Goal: Participate in discussion: Engage in conversation with other users on a specific topic

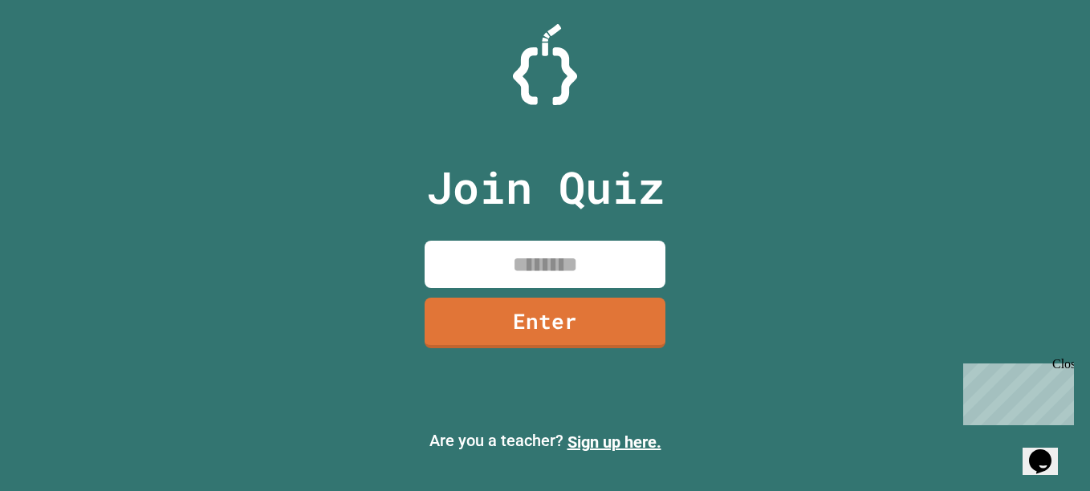
click at [557, 260] on input at bounding box center [545, 264] width 241 height 47
type input "********"
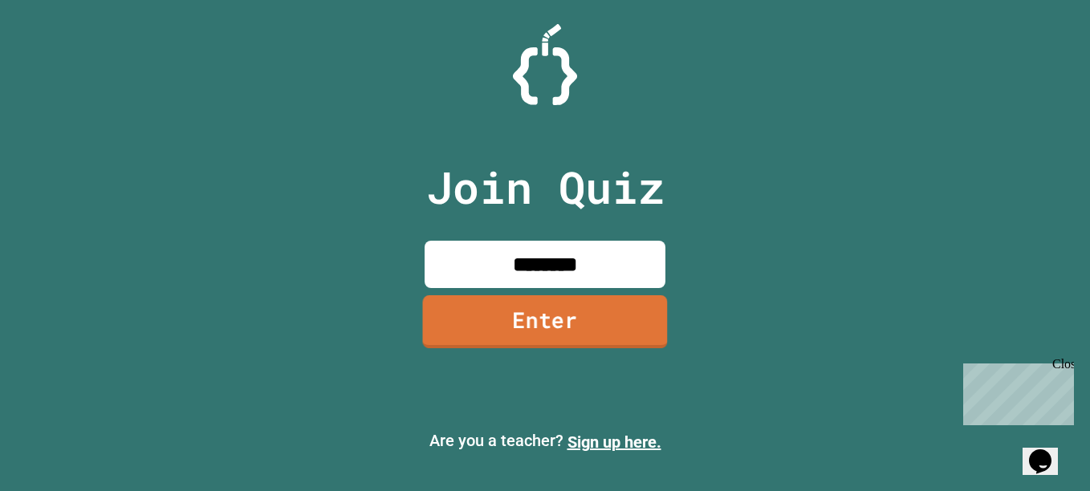
click at [499, 317] on link "Enter" at bounding box center [544, 321] width 245 height 53
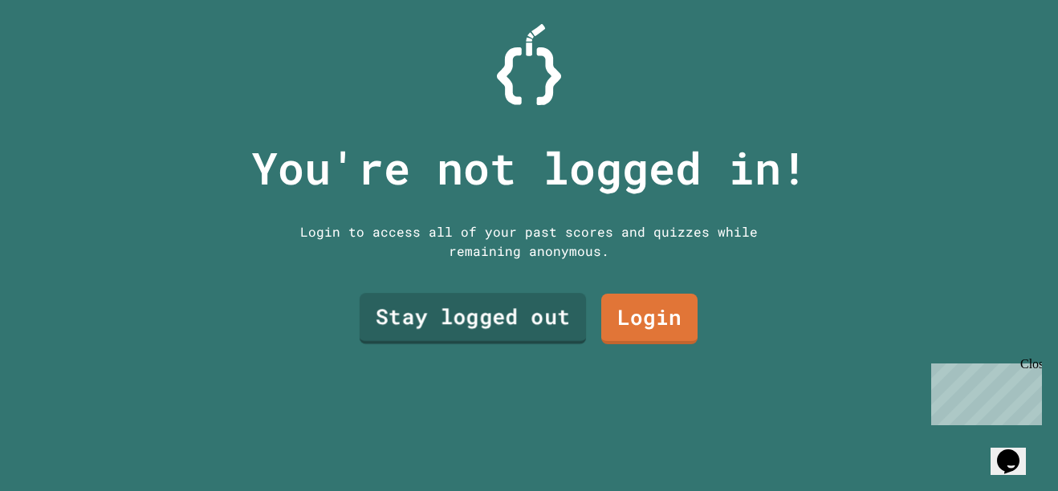
click at [578, 316] on div "Stay logged out Login" at bounding box center [528, 319] width 353 height 67
click at [448, 330] on link "Stay logged out" at bounding box center [472, 316] width 209 height 53
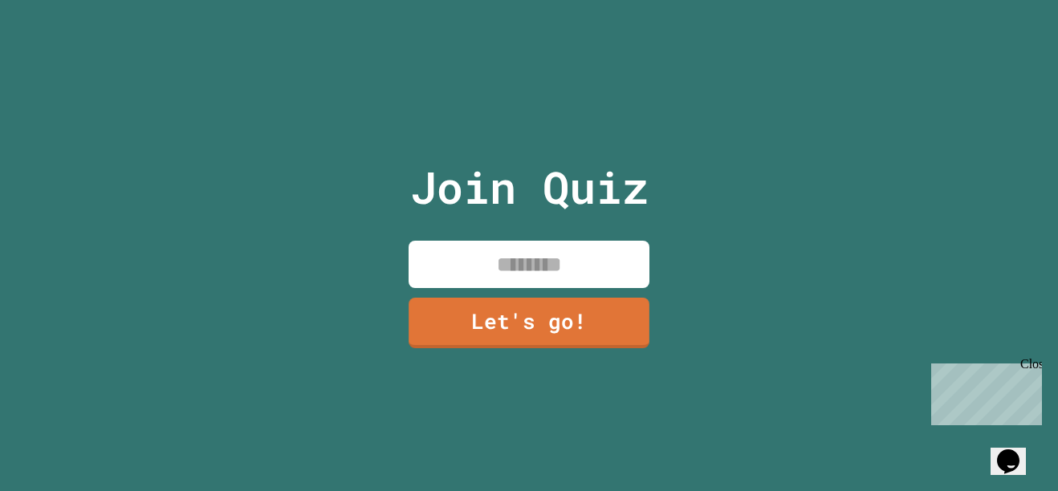
click at [511, 265] on input at bounding box center [529, 264] width 241 height 47
type input "*"
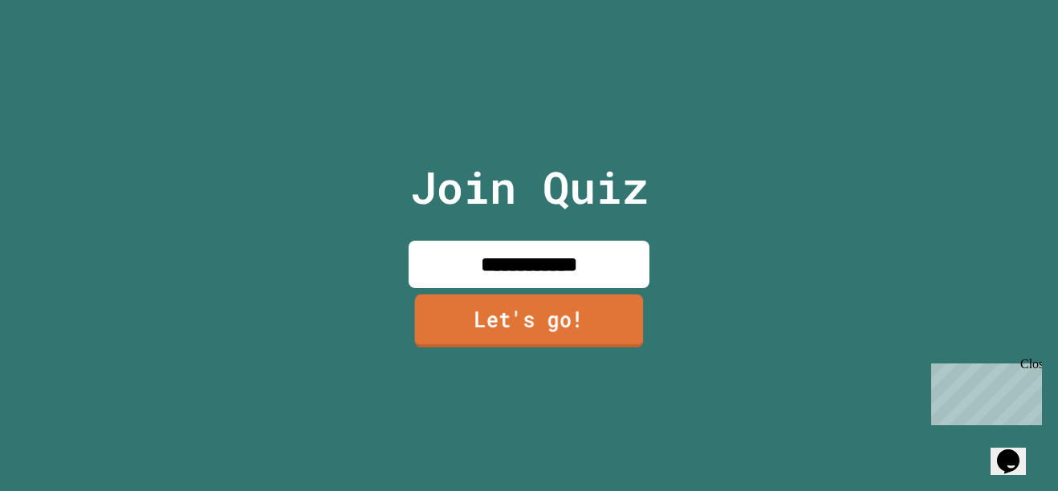
type input "**********"
click at [491, 325] on link "Let's go!" at bounding box center [529, 321] width 233 height 53
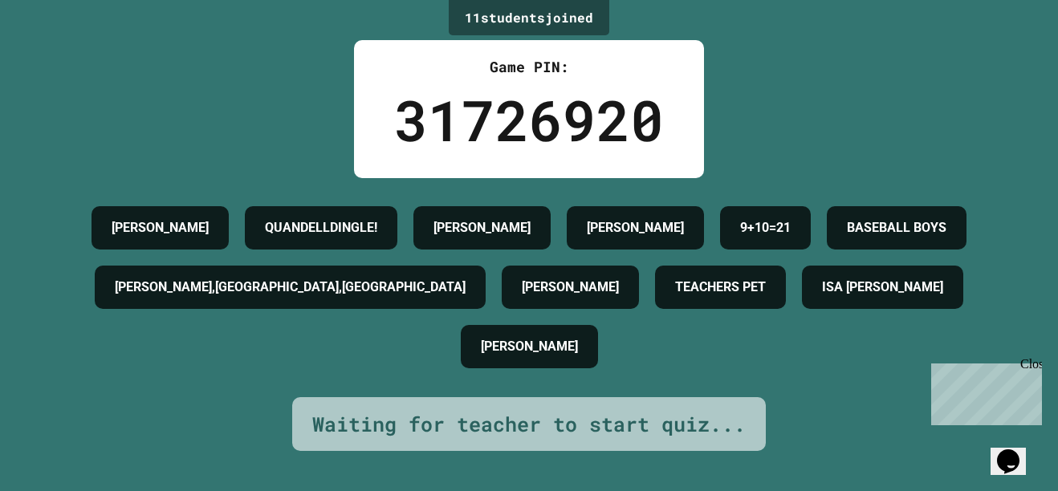
click at [466, 279] on h4 "[PERSON_NAME],[GEOGRAPHIC_DATA],[GEOGRAPHIC_DATA]" at bounding box center [290, 287] width 351 height 19
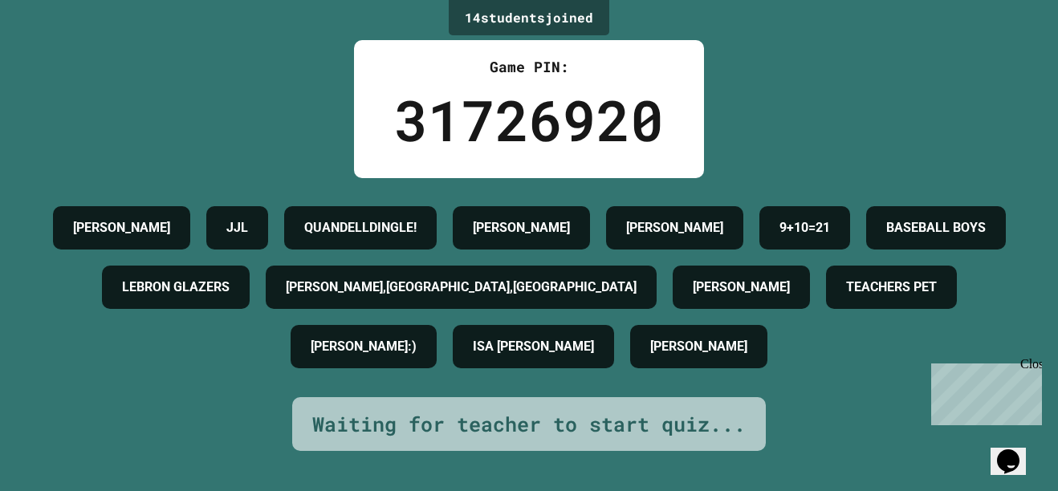
click at [215, 198] on div "[PERSON_NAME] JJL QUANDELLDINGLE! [PERSON_NAME] [PERSON_NAME] 9+10=21 BASEBALL …" at bounding box center [529, 287] width 978 height 178
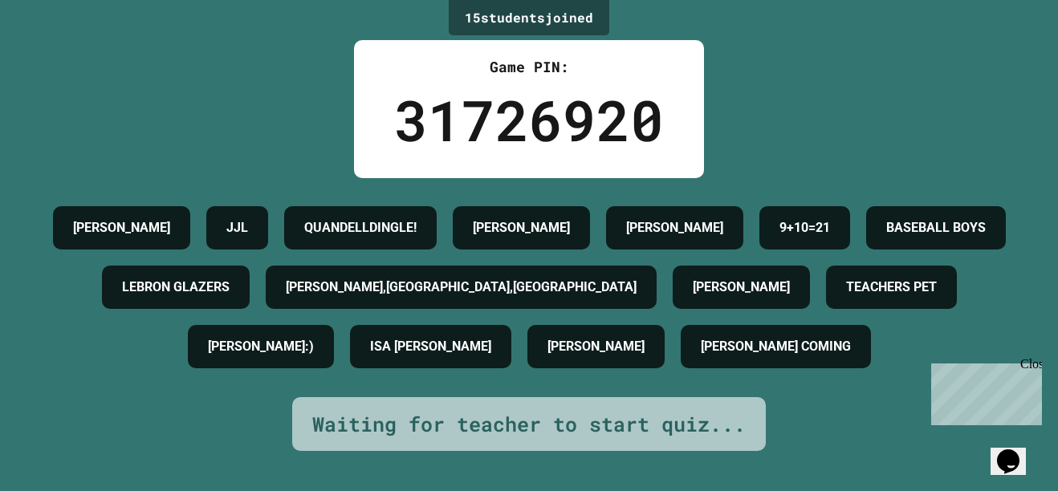
click at [211, 130] on div "15 student s joined Game PIN: 31726920 [PERSON_NAME] JJL QUANDELLDINGLE! [PERSO…" at bounding box center [529, 245] width 1058 height 491
click at [1027, 368] on div "Close" at bounding box center [1030, 367] width 20 height 20
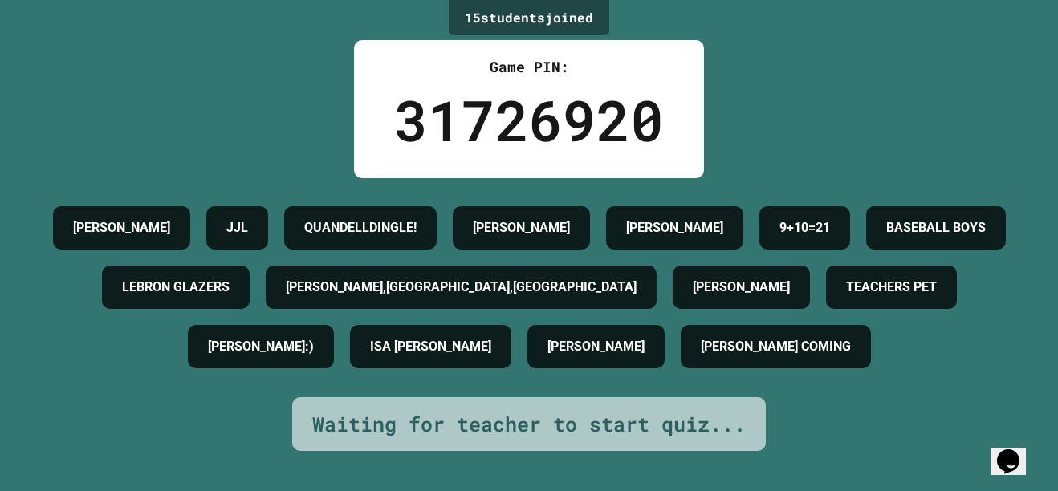
scroll to position [0, 0]
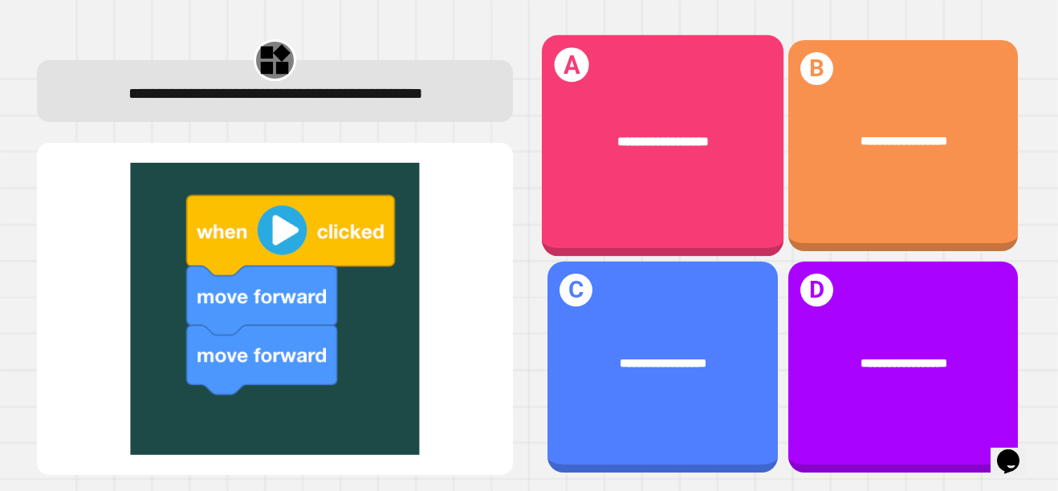
click at [571, 158] on div "**********" at bounding box center [663, 141] width 242 height 72
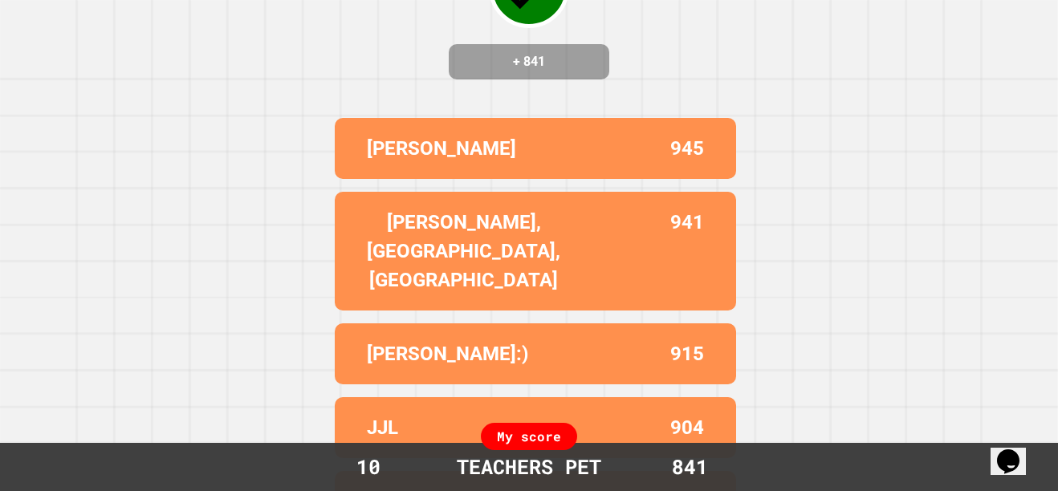
scroll to position [177, 0]
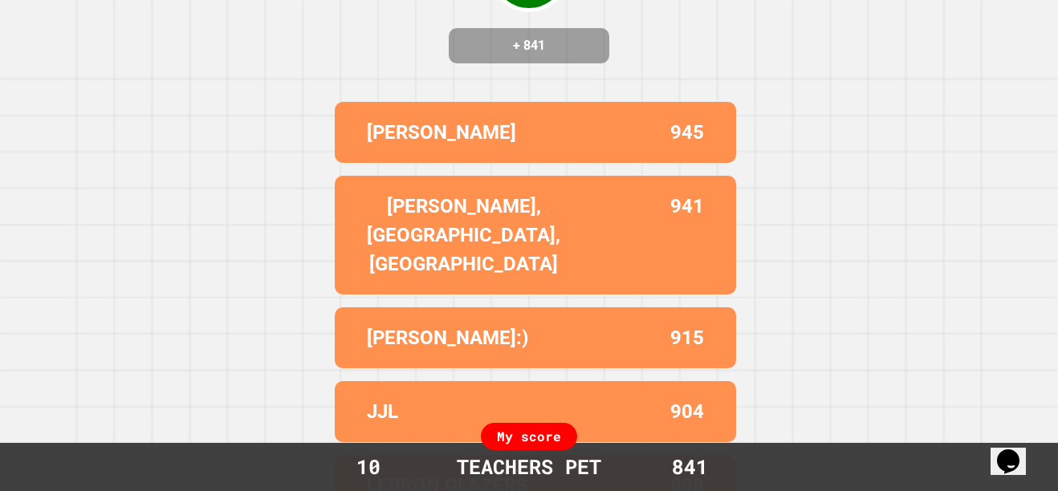
click at [543, 443] on div "My score" at bounding box center [529, 436] width 96 height 27
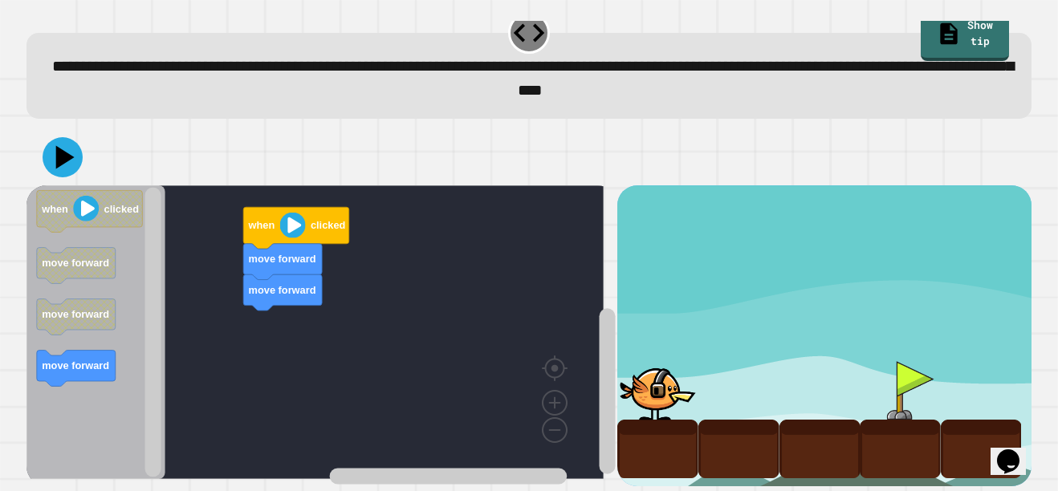
scroll to position [38, 0]
click at [241, 315] on div "move forward move forward when clicked when clicked move forward move forward m…" at bounding box center [322, 335] width 592 height 301
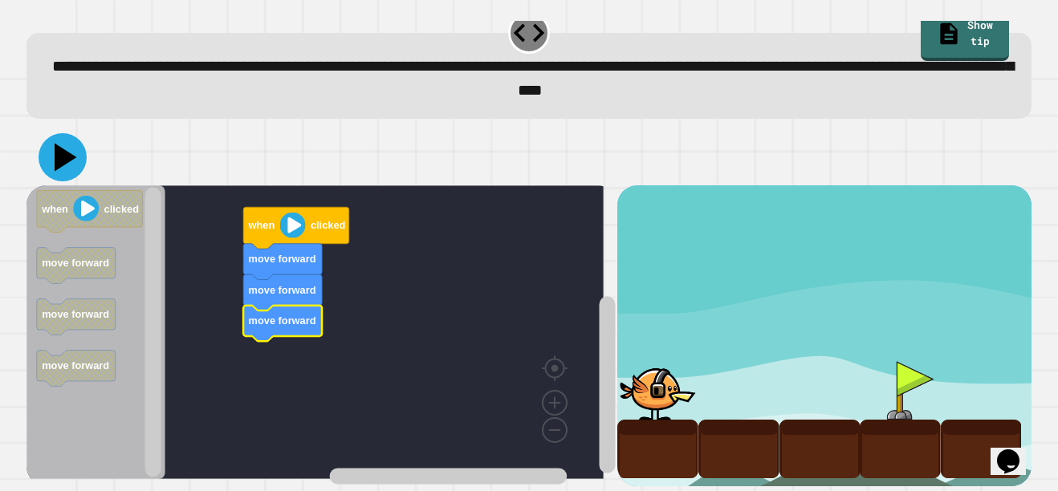
click at [60, 158] on icon at bounding box center [63, 157] width 48 height 48
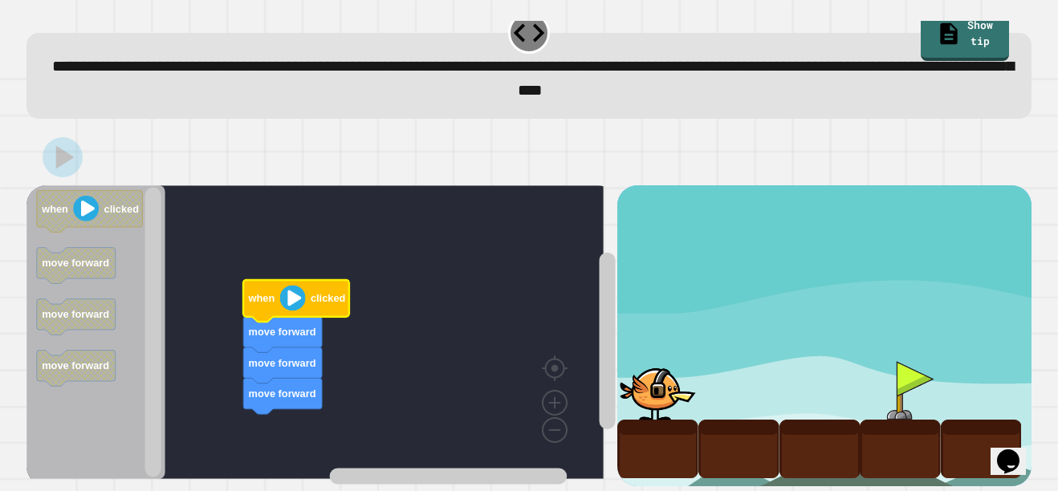
click at [294, 285] on image "Blockly Workspace" at bounding box center [292, 298] width 26 height 26
click at [152, 217] on rect "Blockly Workspace" at bounding box center [153, 332] width 16 height 290
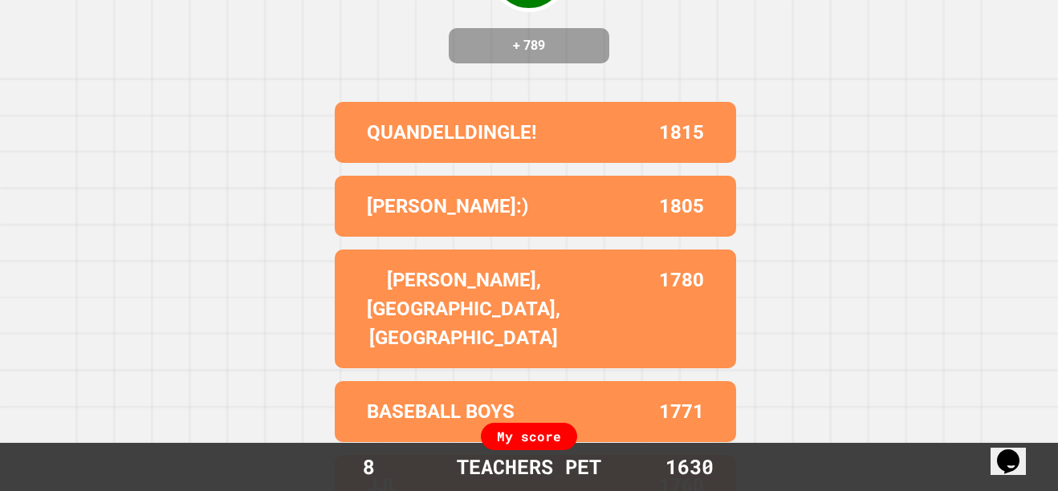
scroll to position [0, 0]
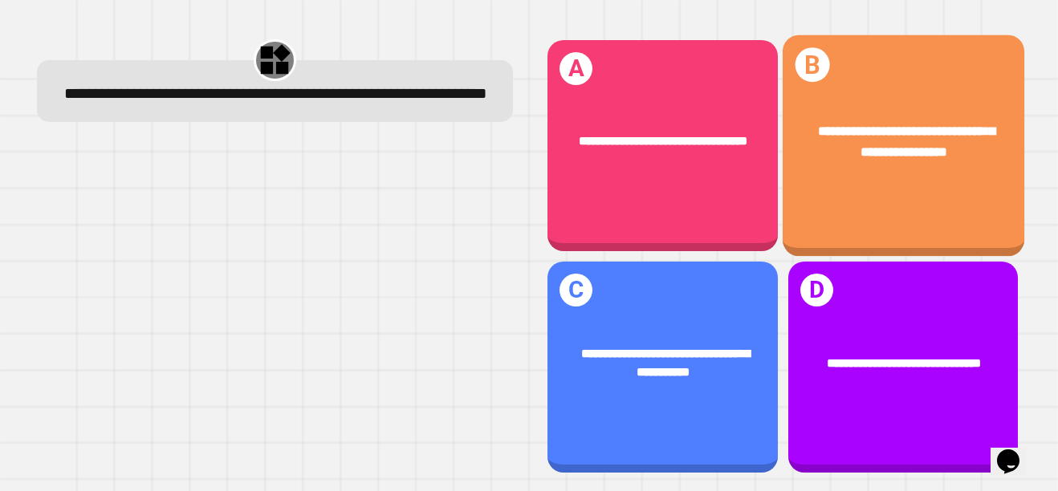
click at [827, 171] on div "**********" at bounding box center [904, 142] width 242 height 92
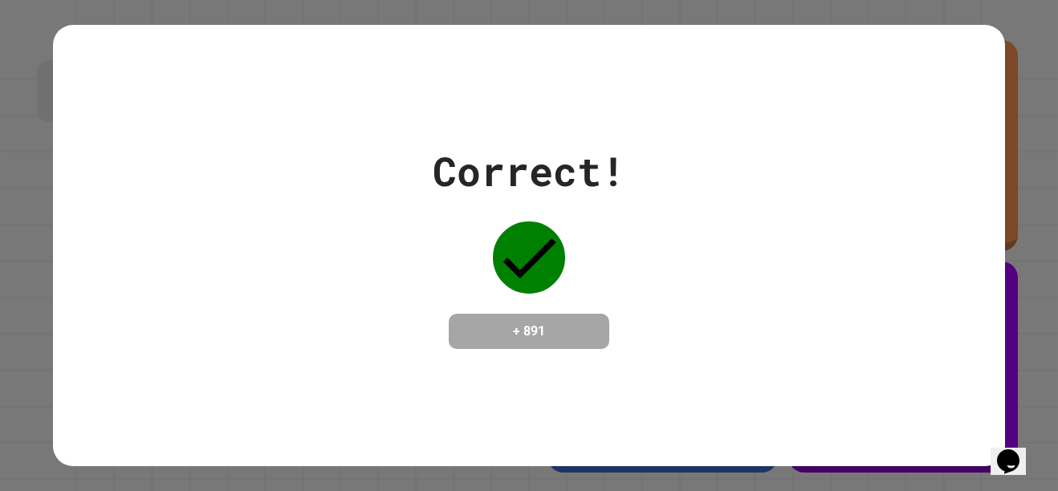
click at [1021, 449] on div "Opens Chat This icon Opens the chat window." at bounding box center [1008, 462] width 26 height 26
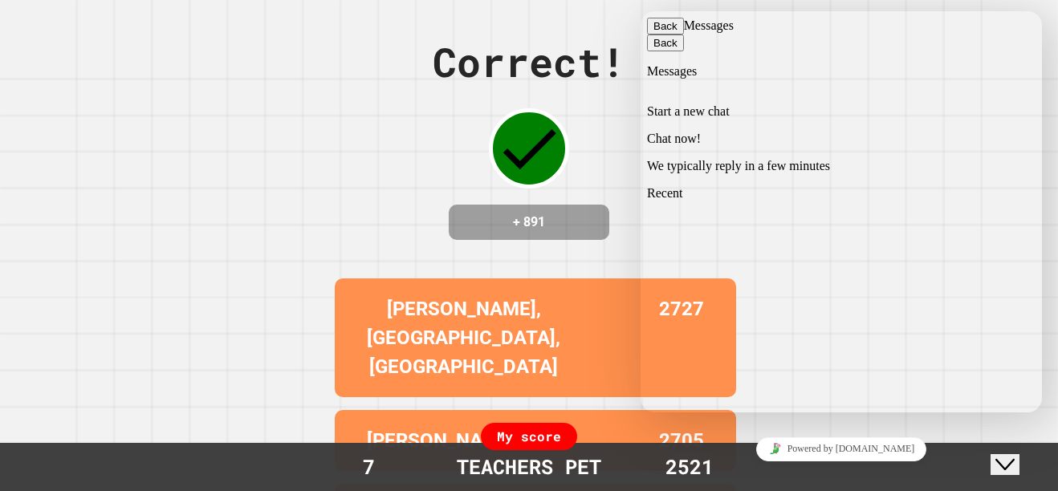
click at [661, 25] on button "Back" at bounding box center [665, 26] width 37 height 17
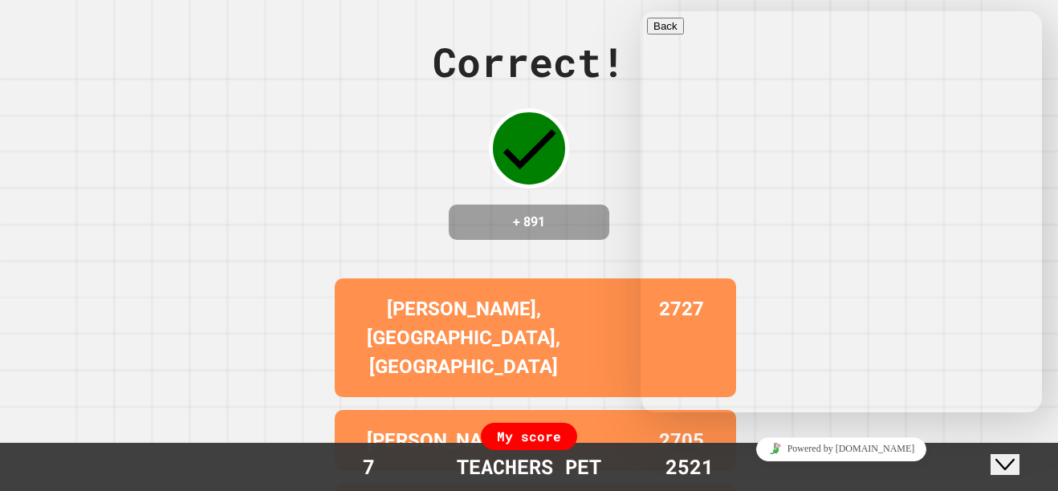
click at [575, 180] on div "Correct! + 891" at bounding box center [529, 136] width 193 height 208
click at [603, 414] on div "[PERSON_NAME]:) 2705" at bounding box center [535, 440] width 401 height 61
click at [996, 455] on div "Close Chat This icon closes the chat window." at bounding box center [1004, 464] width 19 height 19
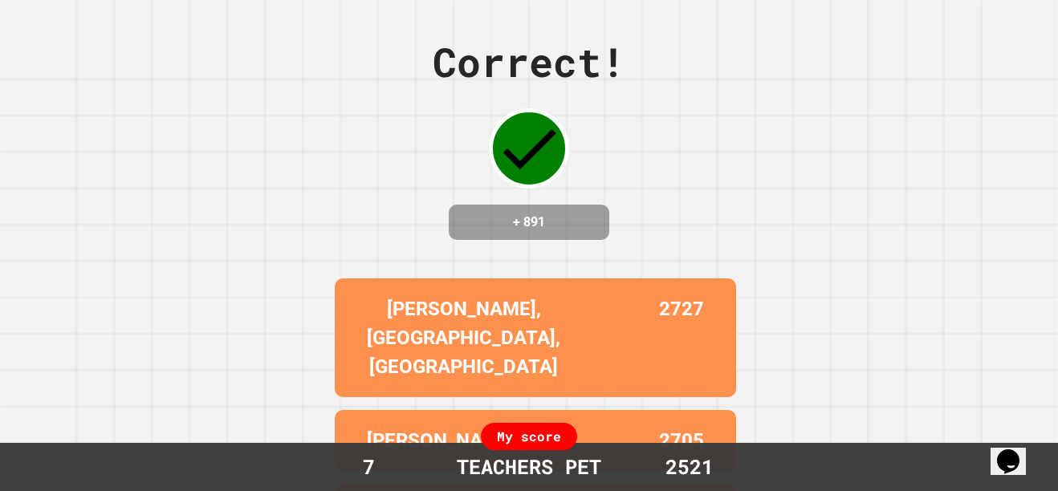
drag, startPoint x: 858, startPoint y: 241, endPoint x: 819, endPoint y: 114, distance: 132.8
click at [819, 114] on div "Correct! + 891 [PERSON_NAME],[GEOGRAPHIC_DATA],LA 2727 [PERSON_NAME]:) 2705 QUA…" at bounding box center [529, 245] width 1058 height 491
drag, startPoint x: 664, startPoint y: 302, endPoint x: 675, endPoint y: 215, distance: 87.4
click at [675, 215] on div "Correct! + 891 [PERSON_NAME],[GEOGRAPHIC_DATA],LA 2727 [PERSON_NAME]:) 2705 QUA…" at bounding box center [529, 245] width 1058 height 491
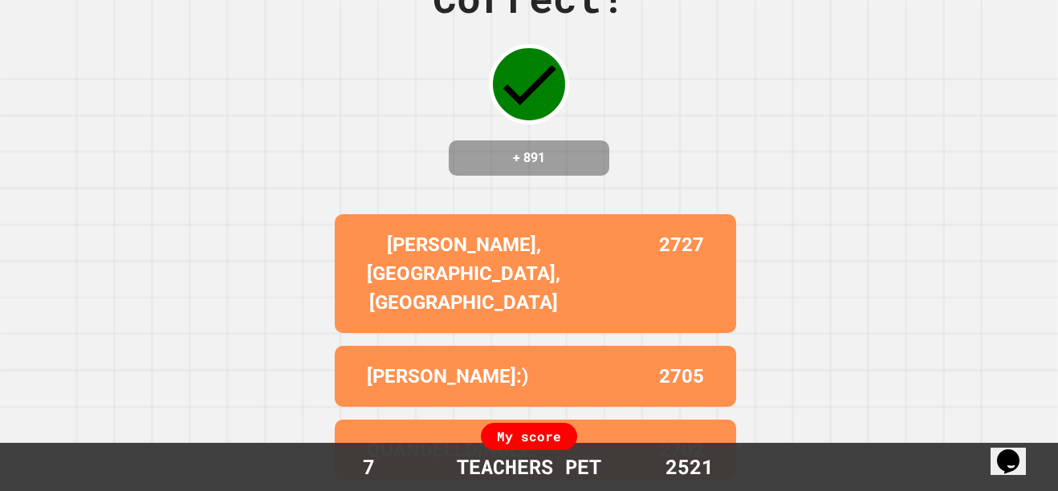
click at [686, 290] on div "[PERSON_NAME],[GEOGRAPHIC_DATA],LA 2727 [PERSON_NAME]:) 2705 QUANDELLDINGLE! 27…" at bounding box center [528, 421] width 401 height 427
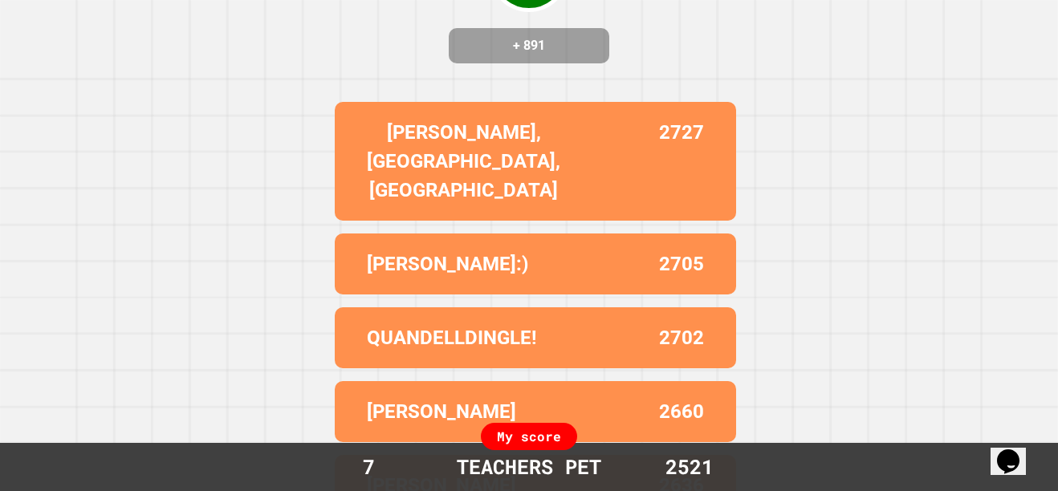
click at [625, 449] on div "My score 7 TEACHERS PET 2521" at bounding box center [529, 467] width 1058 height 48
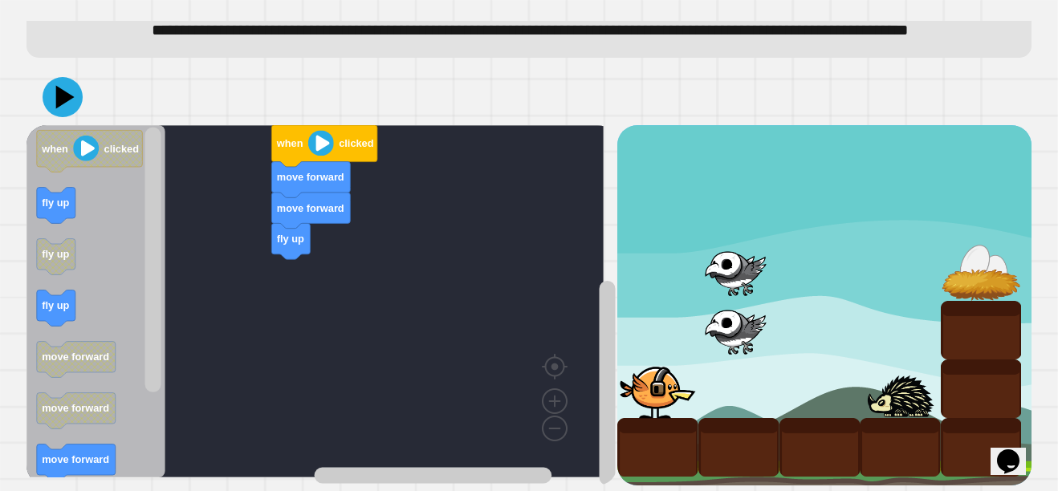
scroll to position [96, 0]
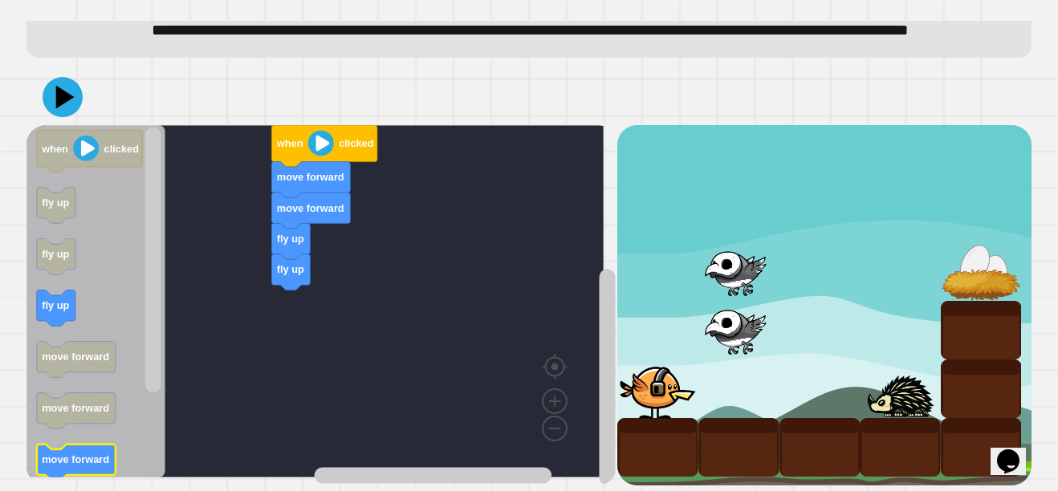
click at [104, 453] on text "move forward" at bounding box center [75, 459] width 67 height 12
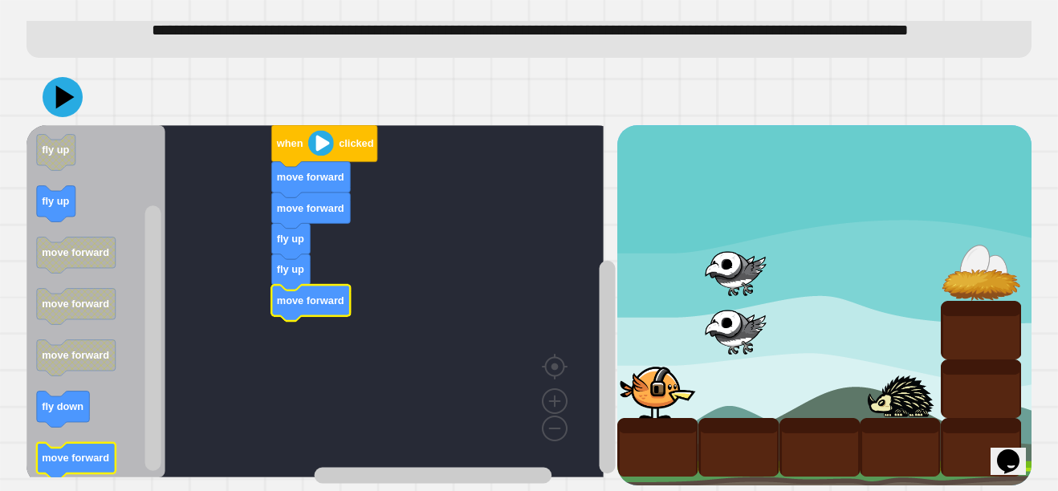
click at [80, 457] on icon "Blockly Workspace" at bounding box center [76, 460] width 79 height 36
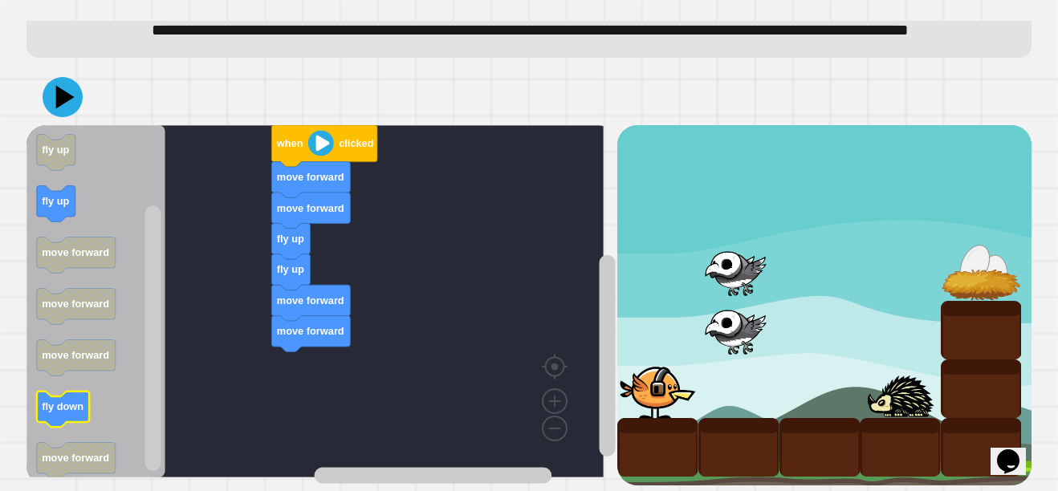
click at [75, 401] on text "fly down" at bounding box center [63, 407] width 42 height 12
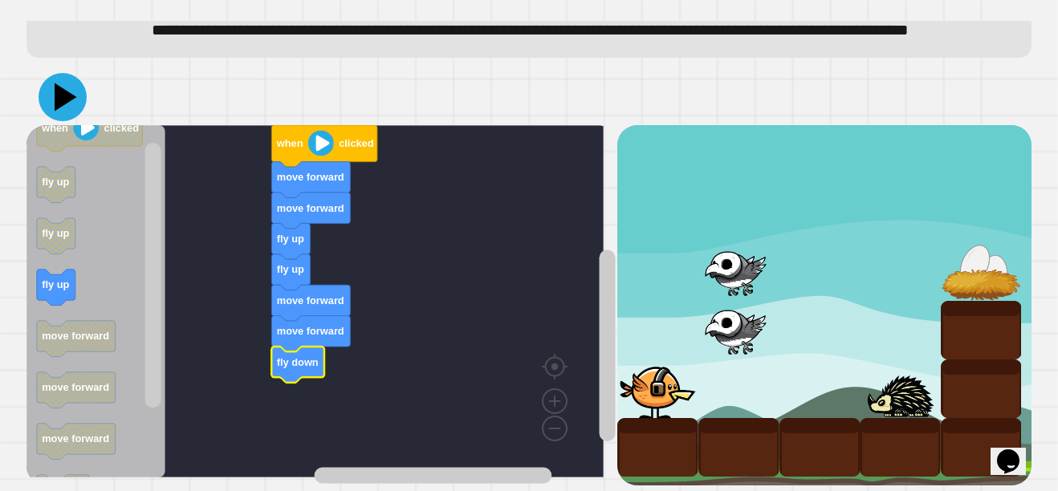
click at [54, 99] on icon at bounding box center [63, 97] width 48 height 48
click at [52, 73] on icon at bounding box center [63, 97] width 48 height 48
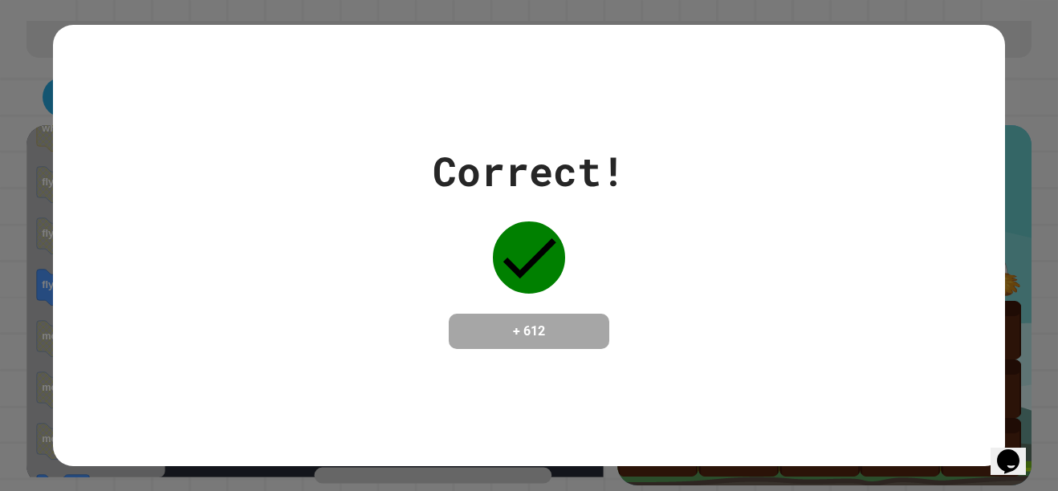
click at [369, 252] on div "Correct! + 612" at bounding box center [529, 245] width 952 height 208
click at [349, 254] on div "Correct! + 612" at bounding box center [529, 245] width 952 height 208
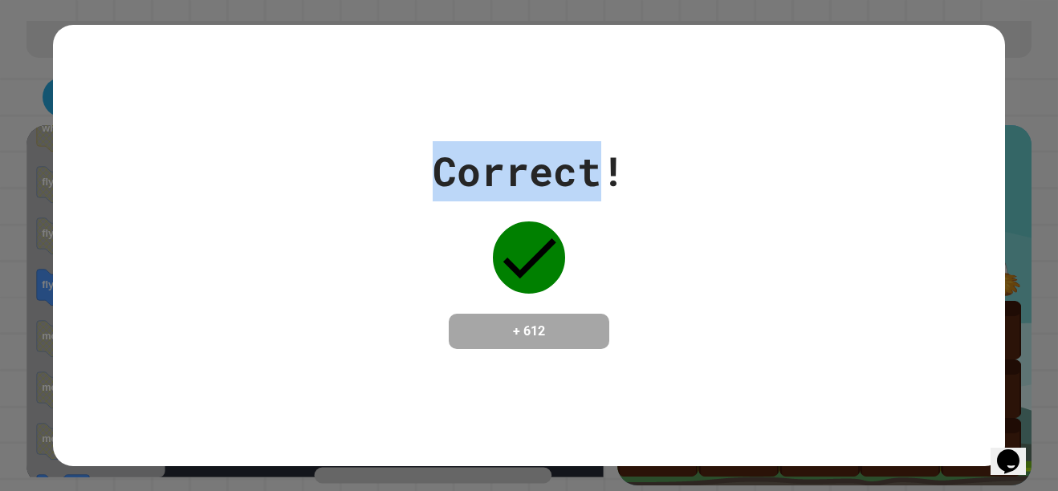
click at [349, 254] on div "Correct! + 612" at bounding box center [529, 245] width 952 height 208
click at [353, 251] on div "Correct! + 612" at bounding box center [529, 245] width 952 height 208
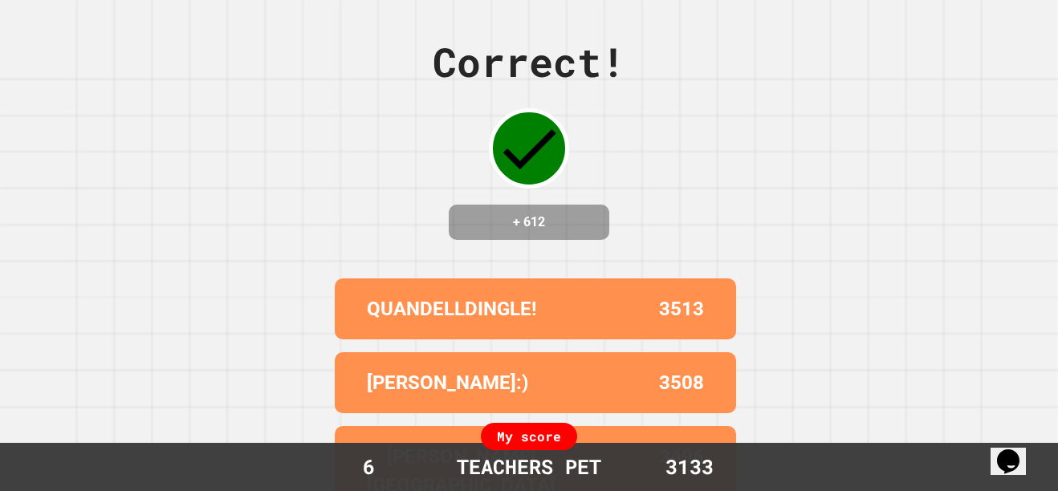
drag, startPoint x: 489, startPoint y: 232, endPoint x: 526, endPoint y: 110, distance: 127.5
click at [526, 110] on div "Correct! + 612" at bounding box center [529, 136] width 193 height 208
click at [712, 460] on div "3133" at bounding box center [689, 467] width 120 height 31
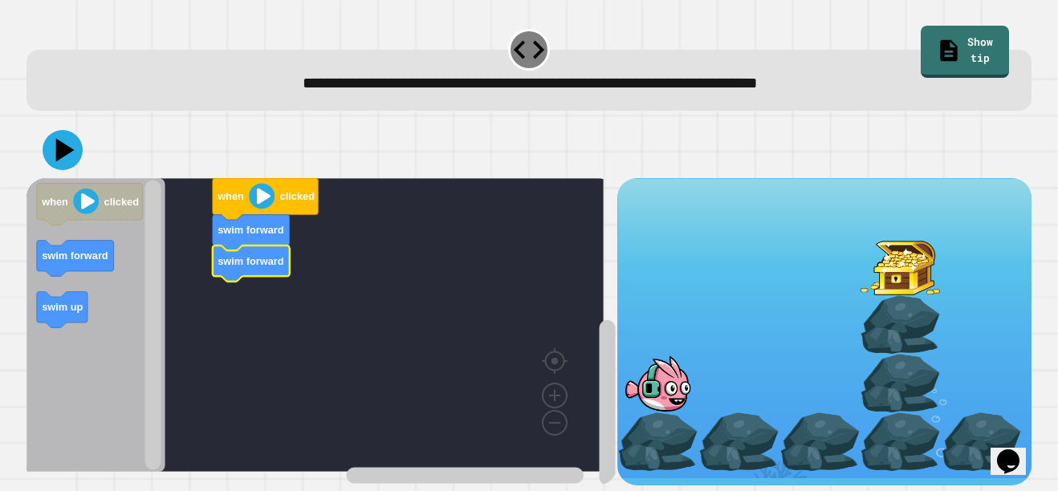
click at [51, 319] on icon "when clicked swim forward swim up" at bounding box center [95, 325] width 139 height 294
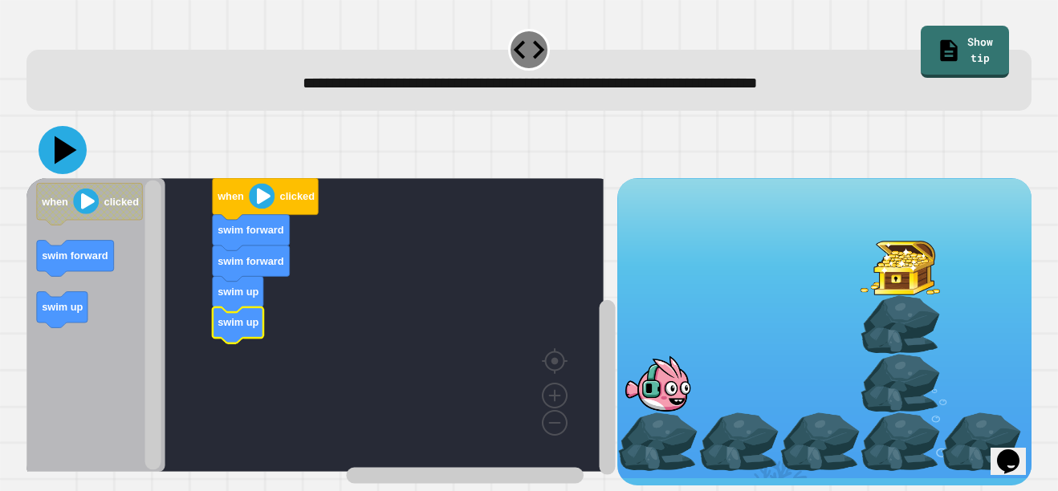
drag, startPoint x: 58, startPoint y: 153, endPoint x: 46, endPoint y: 160, distance: 13.6
click at [46, 160] on icon at bounding box center [63, 150] width 48 height 48
click at [71, 159] on icon at bounding box center [63, 150] width 48 height 48
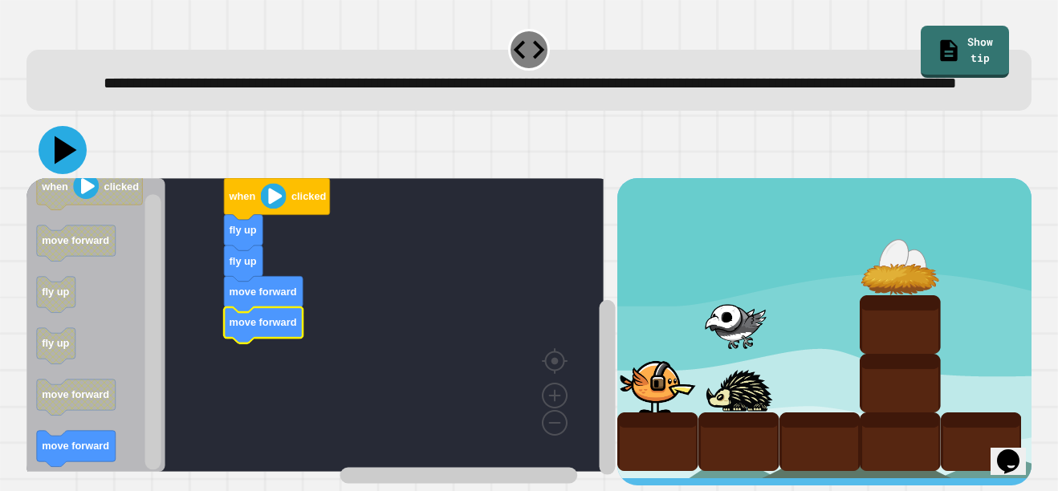
click at [48, 174] on icon at bounding box center [63, 150] width 48 height 48
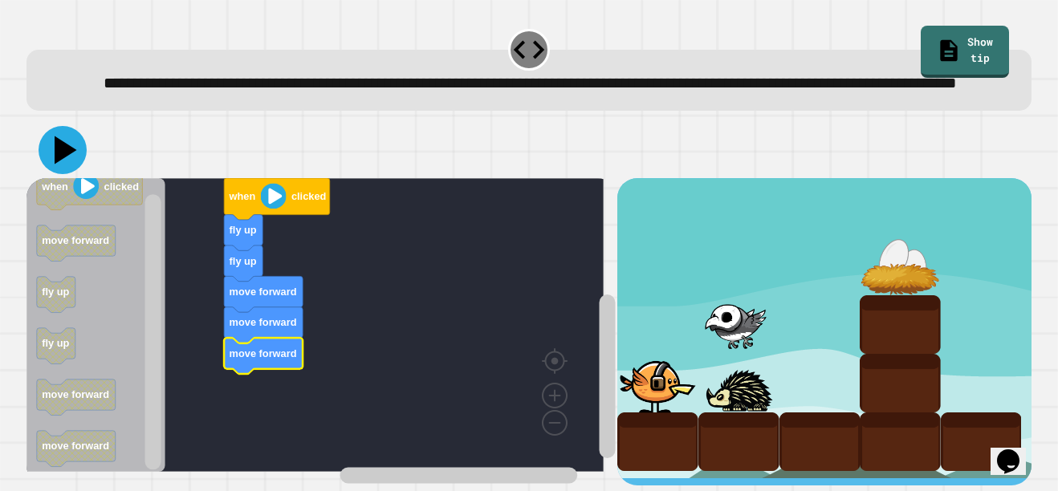
click at [76, 174] on icon at bounding box center [63, 150] width 48 height 48
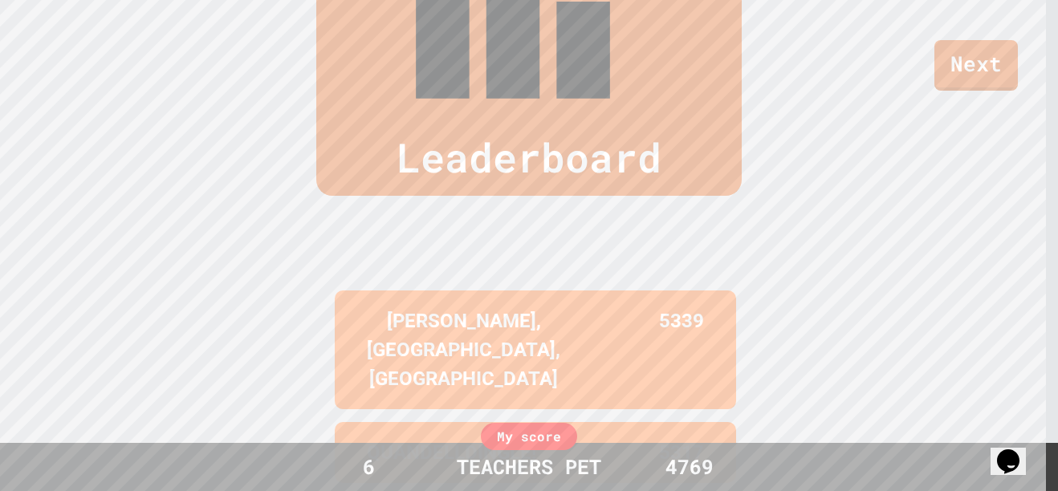
scroll to position [0, 0]
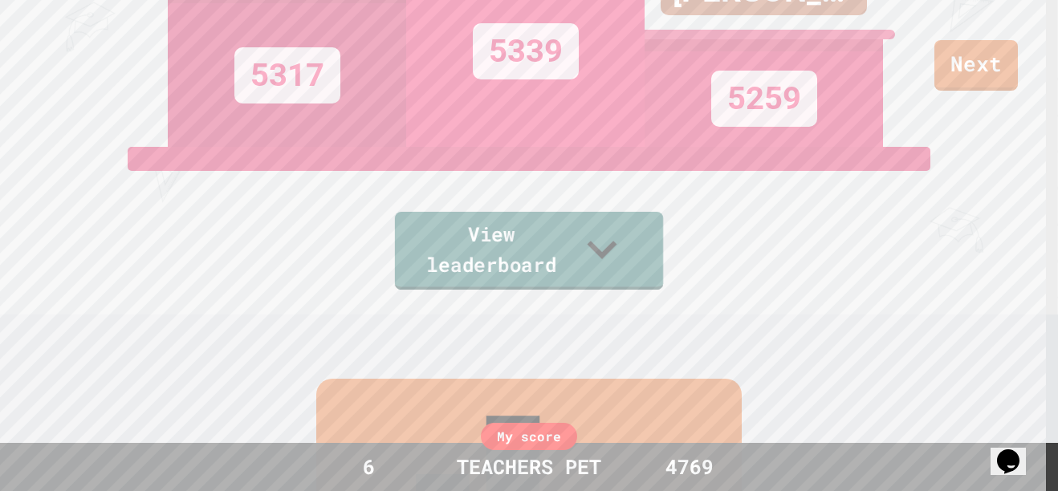
click at [483, 275] on link "View leaderboard" at bounding box center [529, 251] width 268 height 78
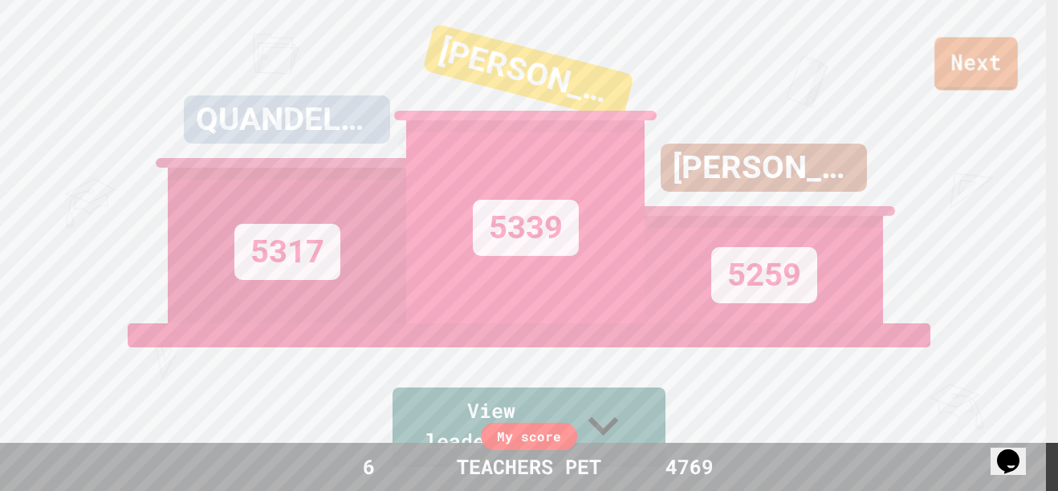
click at [960, 59] on link "Next" at bounding box center [975, 63] width 83 height 53
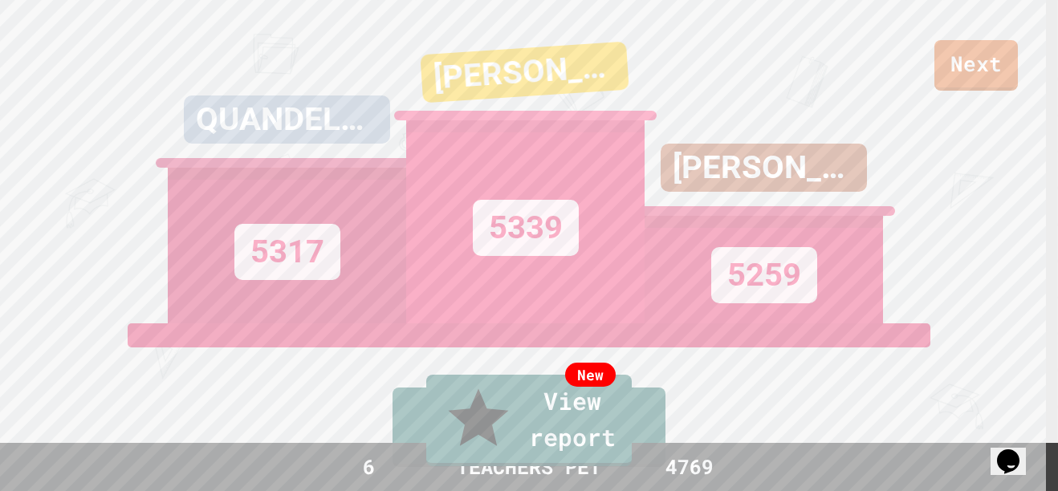
type textarea "**********"
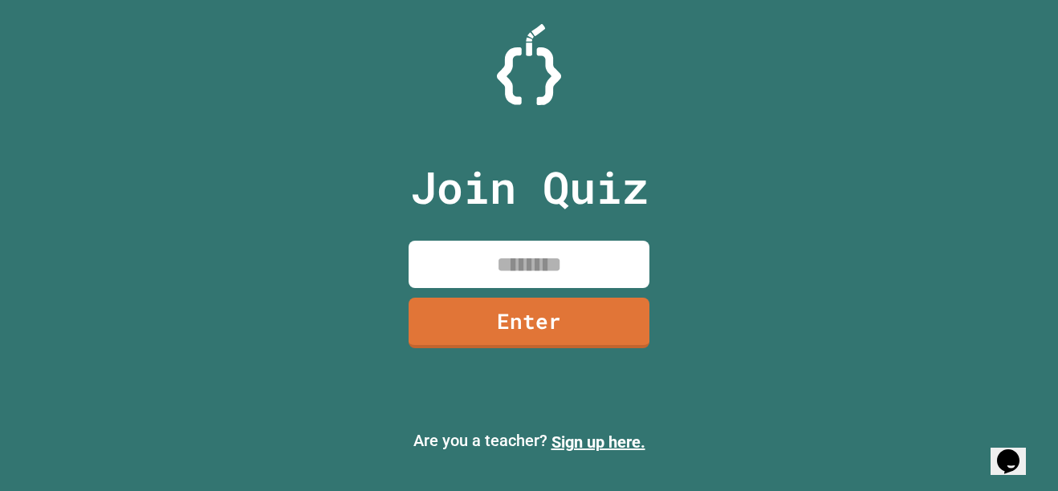
click at [607, 177] on p "Join Quiz" at bounding box center [529, 187] width 238 height 67
click at [494, 349] on div "Join Quiz Enter" at bounding box center [529, 245] width 270 height 411
